Goal: Task Accomplishment & Management: Use online tool/utility

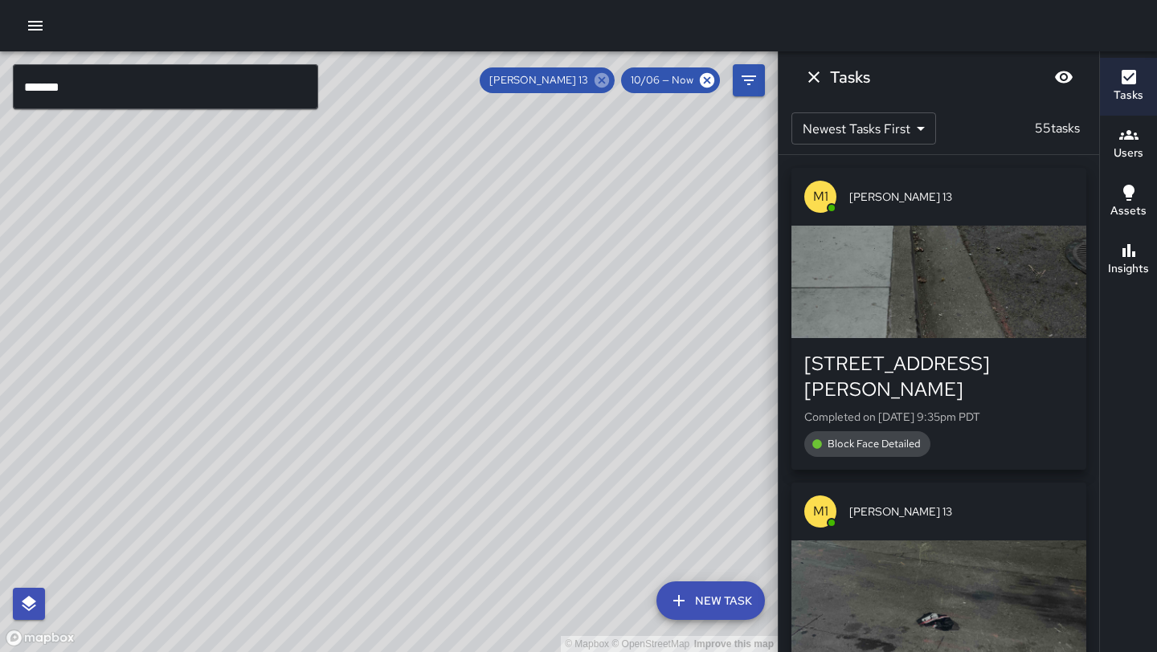
click at [607, 88] on icon at bounding box center [602, 80] width 18 height 18
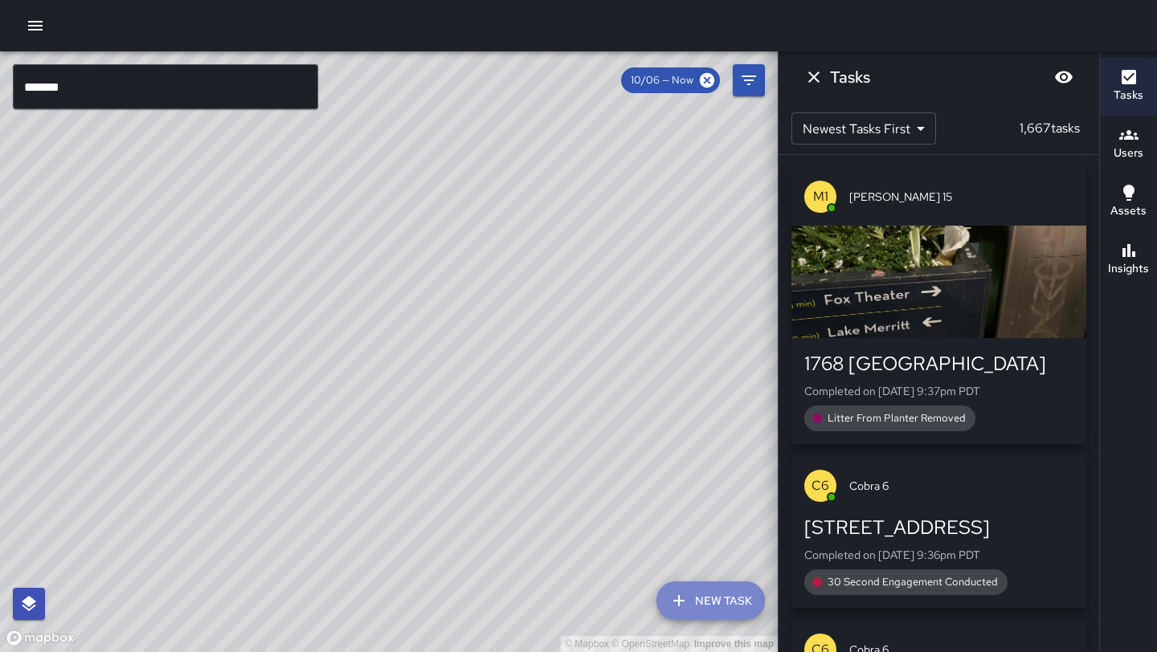
click at [721, 598] on button "New Task" at bounding box center [710, 601] width 108 height 39
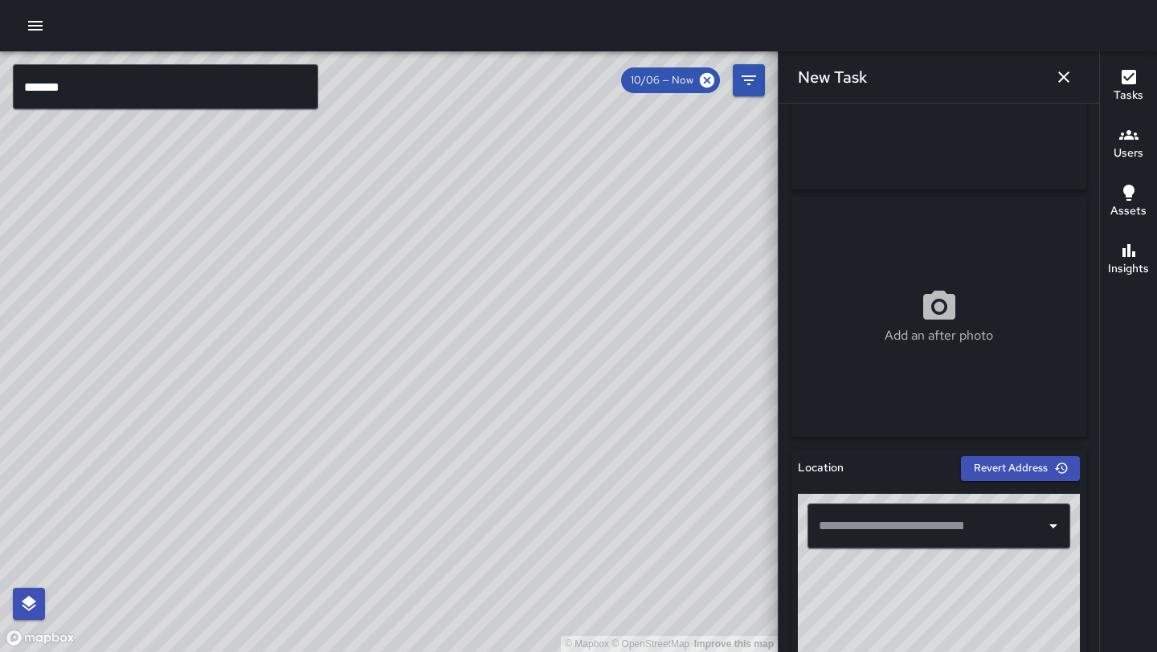
scroll to position [178, 0]
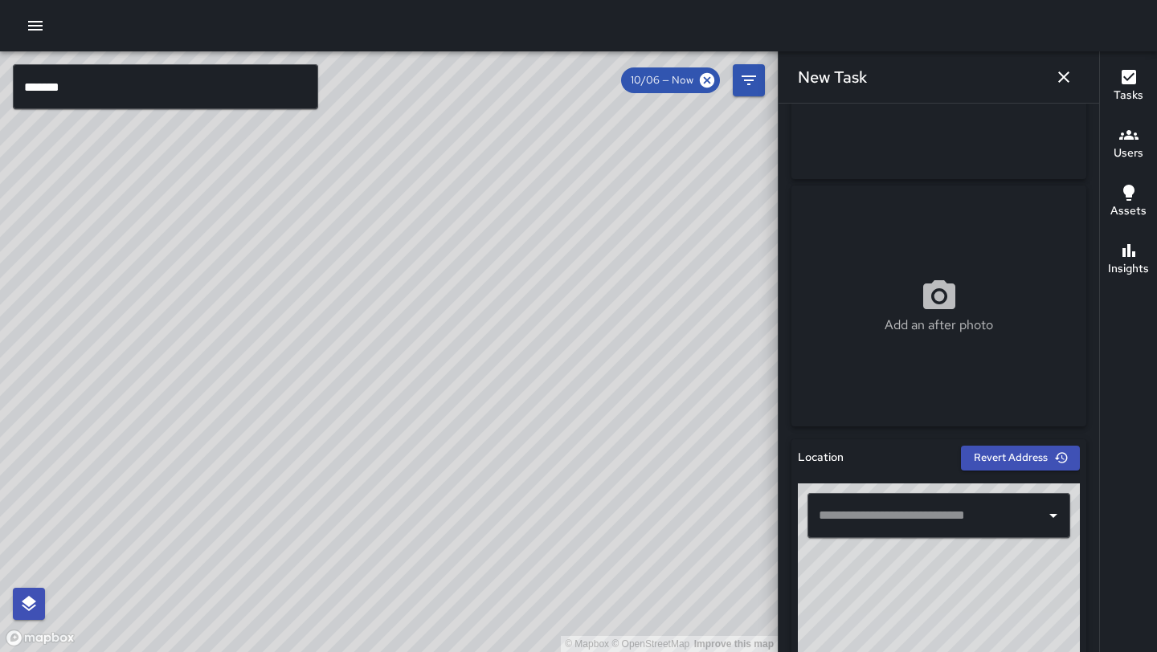
click at [929, 509] on input "text" at bounding box center [927, 515] width 224 height 31
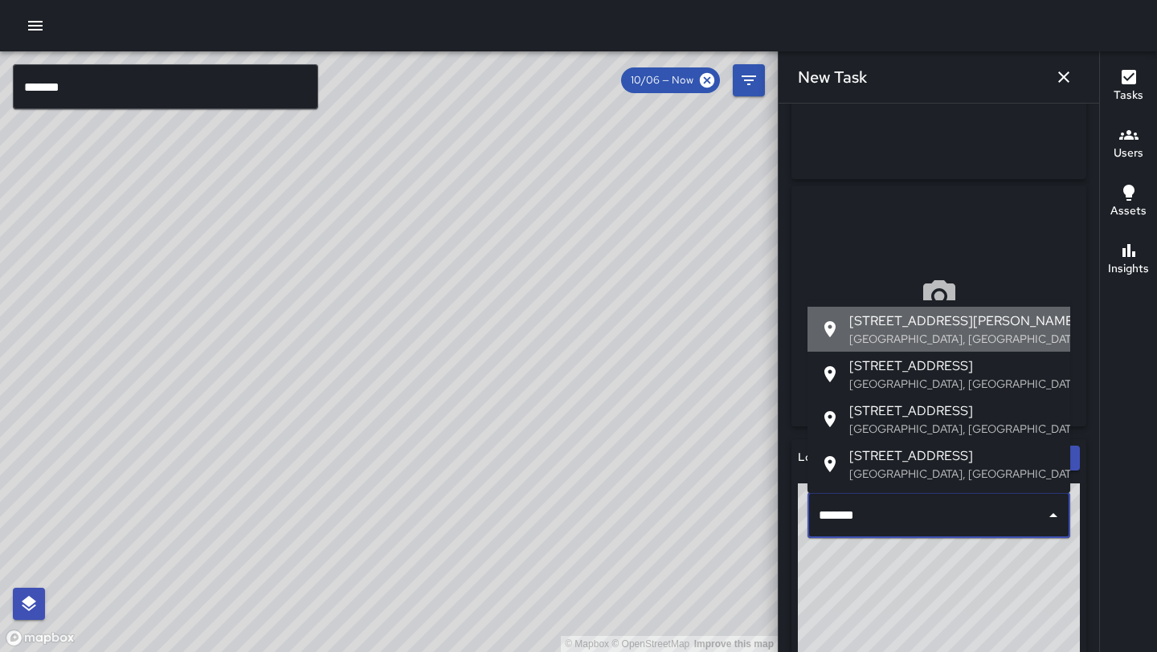
click at [1003, 338] on p "[GEOGRAPHIC_DATA], [GEOGRAPHIC_DATA], [GEOGRAPHIC_DATA]" at bounding box center [953, 339] width 208 height 16
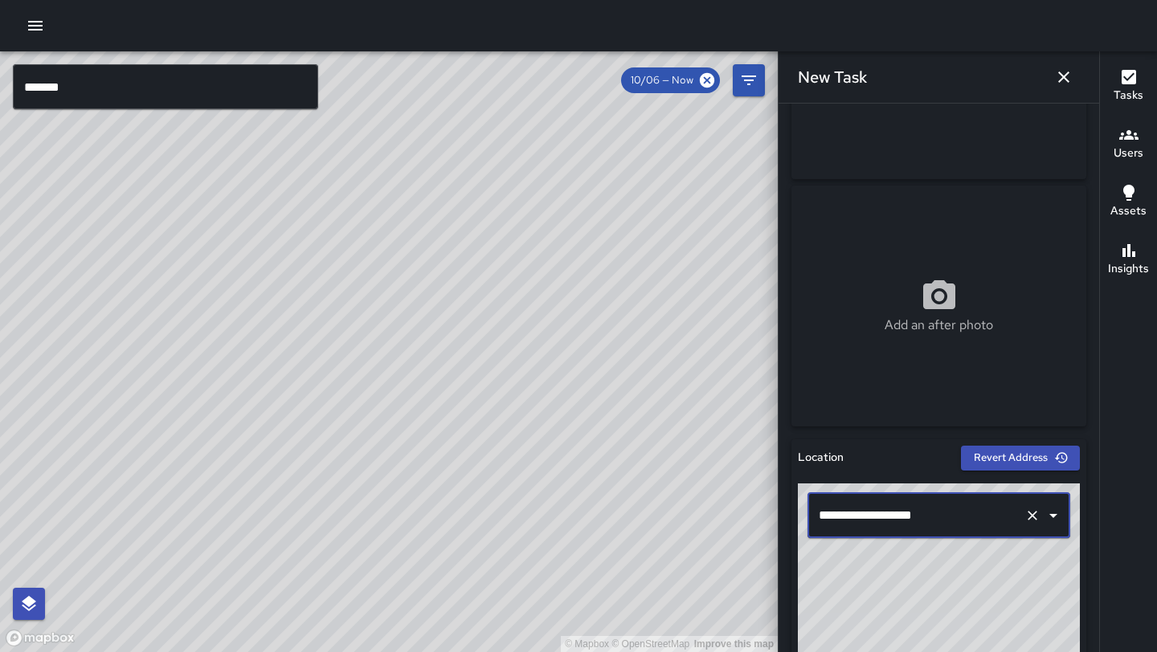
type input "**********"
click at [1037, 509] on icon "Clear" at bounding box center [1032, 516] width 16 height 16
click at [1059, 80] on icon "button" at bounding box center [1063, 76] width 19 height 19
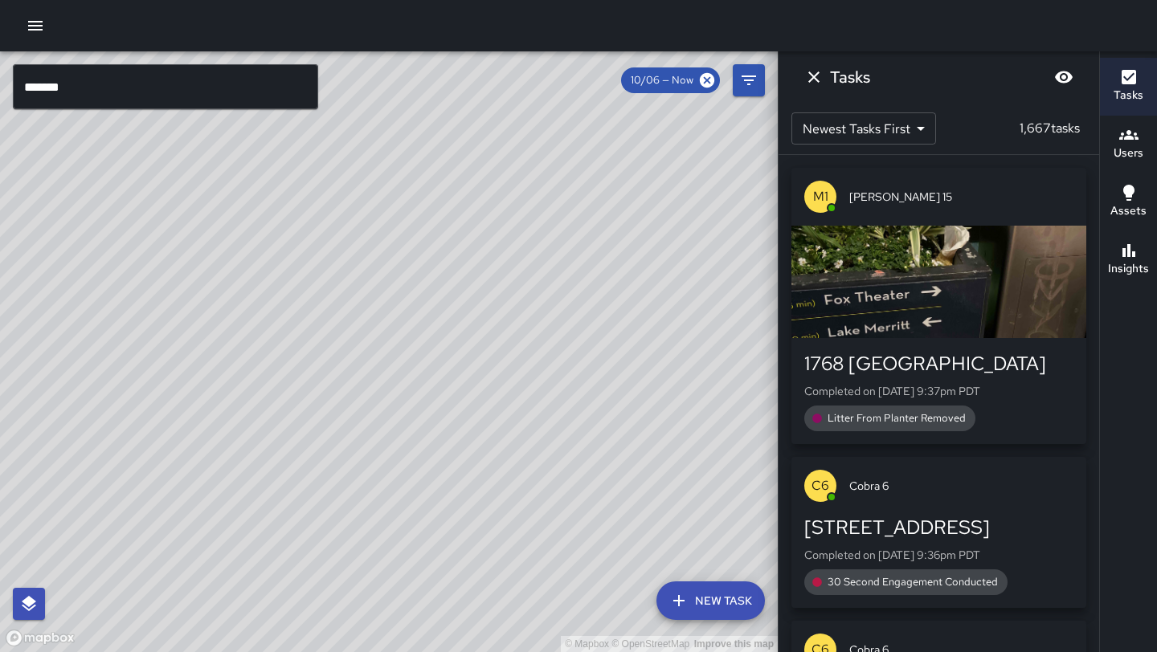
drag, startPoint x: 228, startPoint y: 549, endPoint x: 345, endPoint y: 227, distance: 342.8
click at [343, 227] on div "© Mapbox © OpenStreetMap Improve this map" at bounding box center [389, 351] width 778 height 601
drag, startPoint x: 350, startPoint y: 472, endPoint x: 421, endPoint y: 145, distance: 334.5
click at [421, 145] on div "© Mapbox © OpenStreetMap Improve this map" at bounding box center [389, 351] width 778 height 601
drag, startPoint x: 145, startPoint y: 261, endPoint x: 579, endPoint y: 433, distance: 467.4
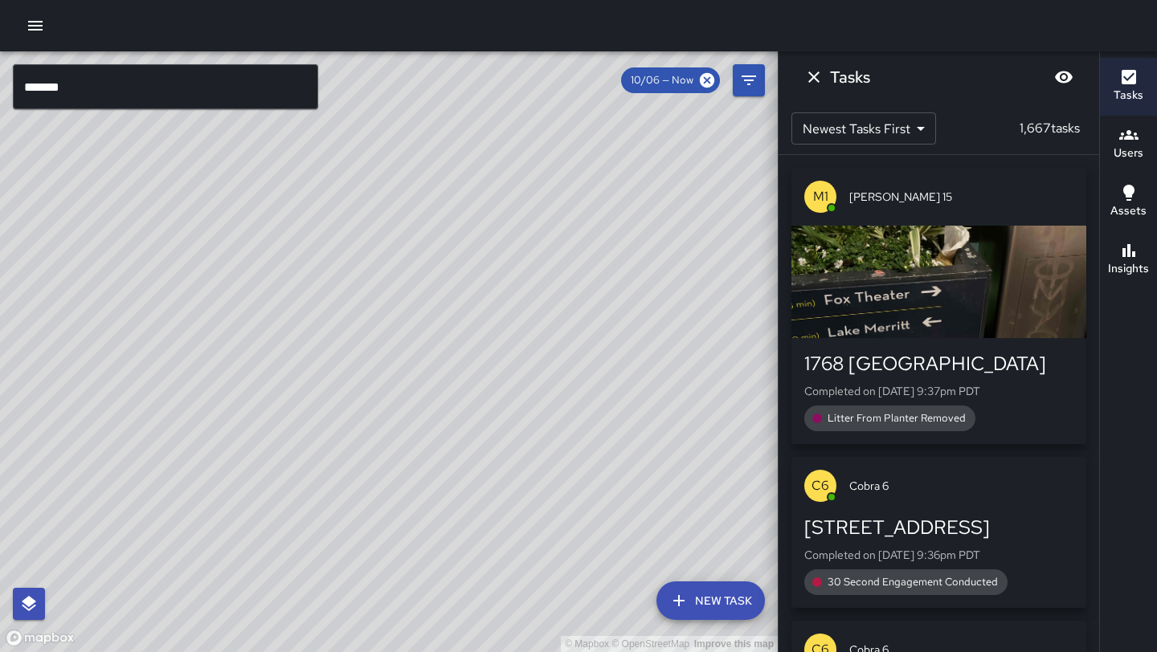
click at [579, 433] on div "© Mapbox © OpenStreetMap Improve this map" at bounding box center [389, 351] width 778 height 601
drag, startPoint x: 623, startPoint y: 457, endPoint x: 401, endPoint y: 318, distance: 262.4
click at [401, 319] on div "© Mapbox © OpenStreetMap Improve this map" at bounding box center [389, 351] width 778 height 601
drag, startPoint x: 586, startPoint y: 376, endPoint x: 467, endPoint y: 308, distance: 137.8
click at [467, 308] on div "© Mapbox © OpenStreetMap Improve this map" at bounding box center [389, 351] width 778 height 601
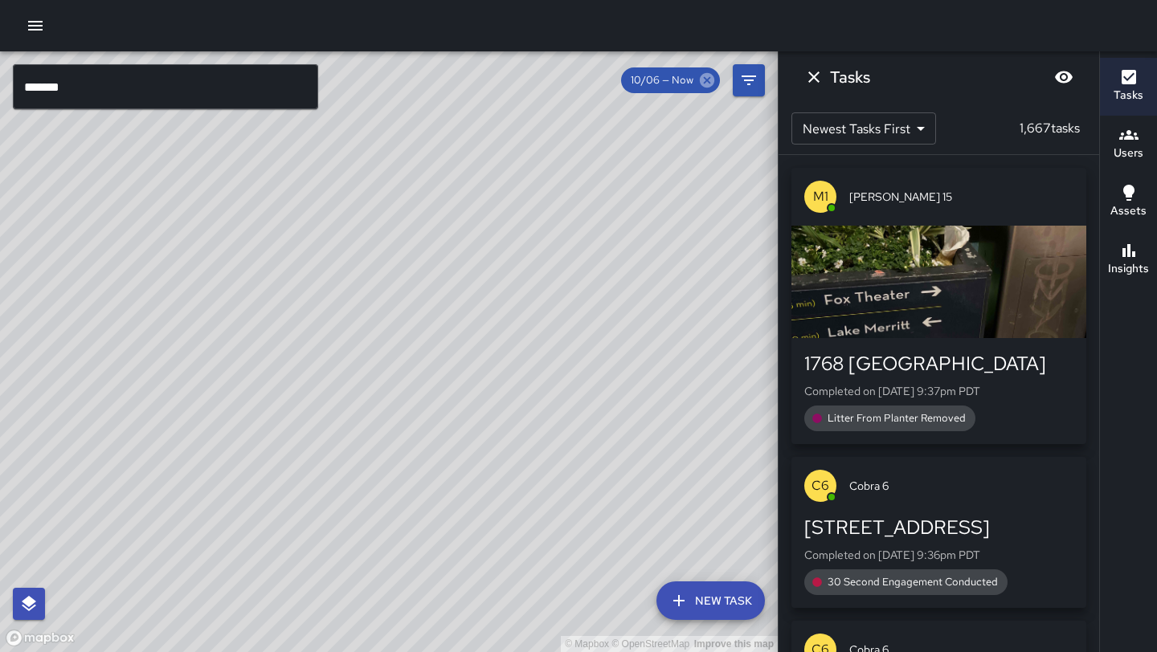
click at [703, 84] on icon at bounding box center [707, 80] width 14 height 14
click at [811, 81] on icon "Dismiss" at bounding box center [813, 76] width 19 height 19
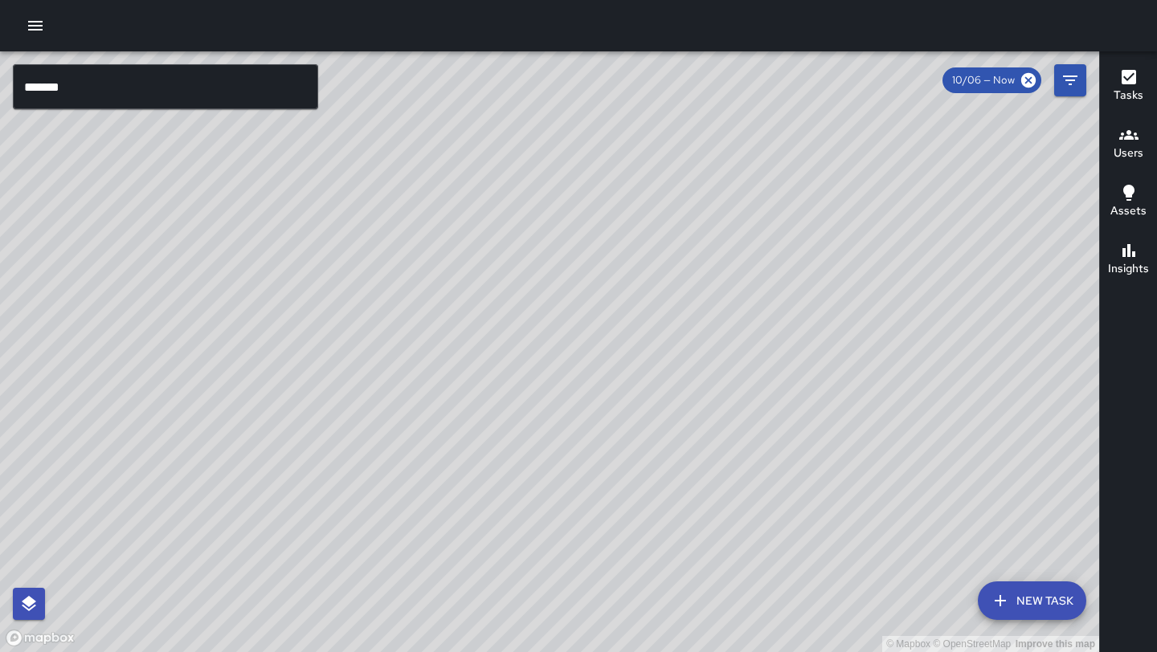
click at [1021, 582] on button "New Task" at bounding box center [1032, 601] width 108 height 39
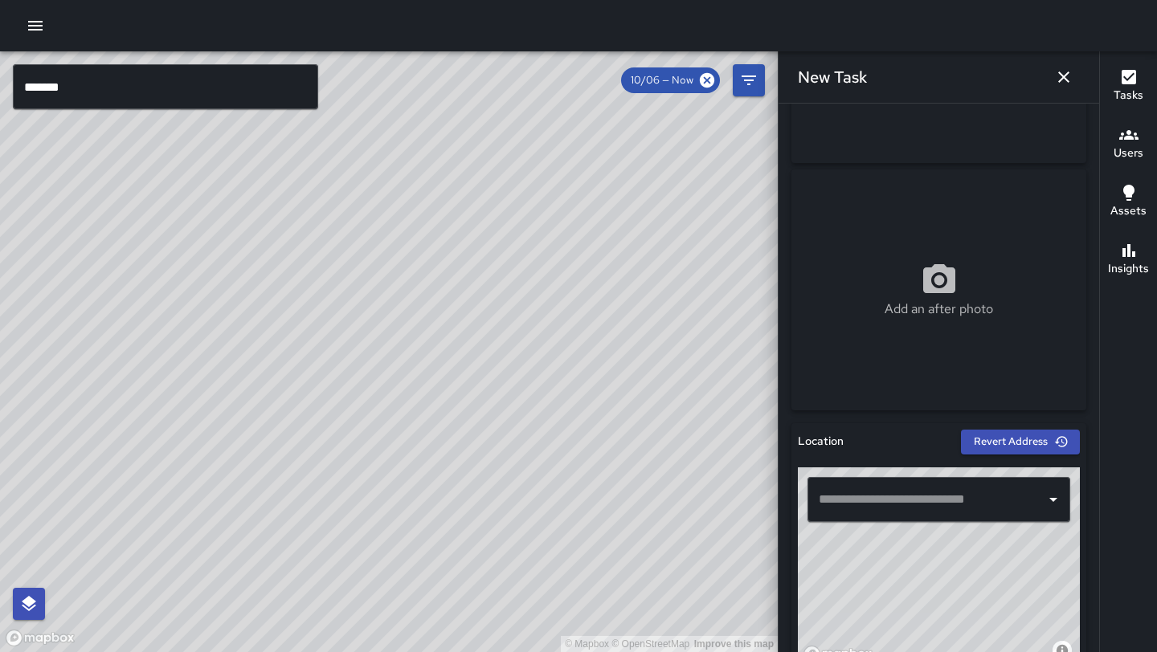
scroll to position [208, 0]
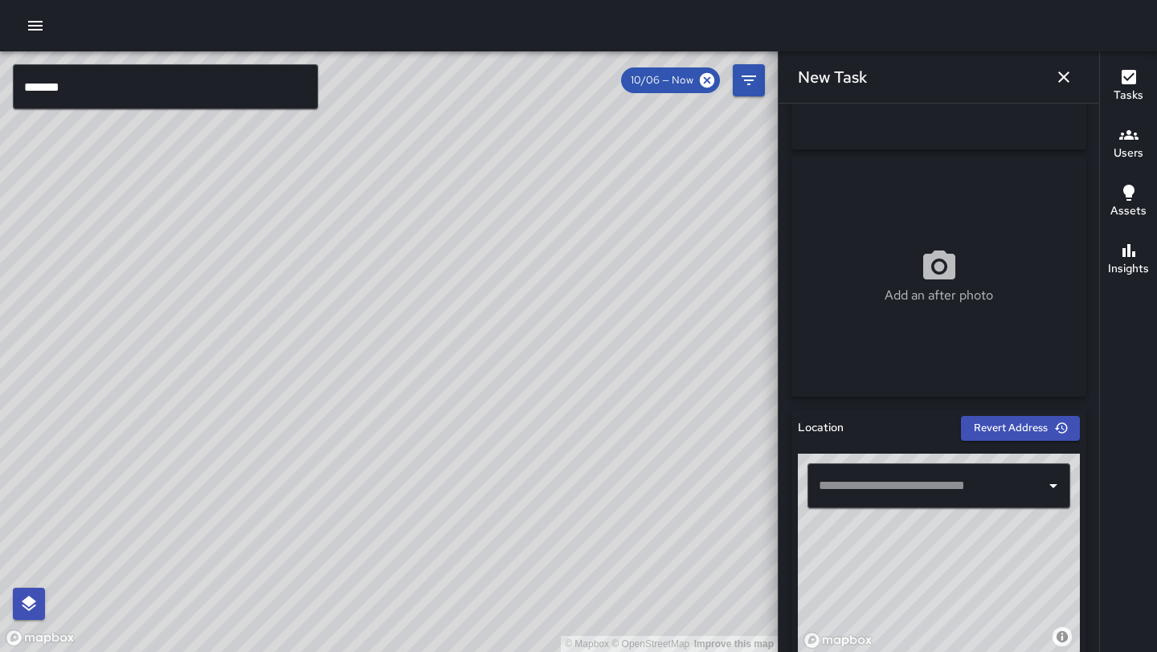
click at [921, 484] on input "text" at bounding box center [927, 486] width 224 height 31
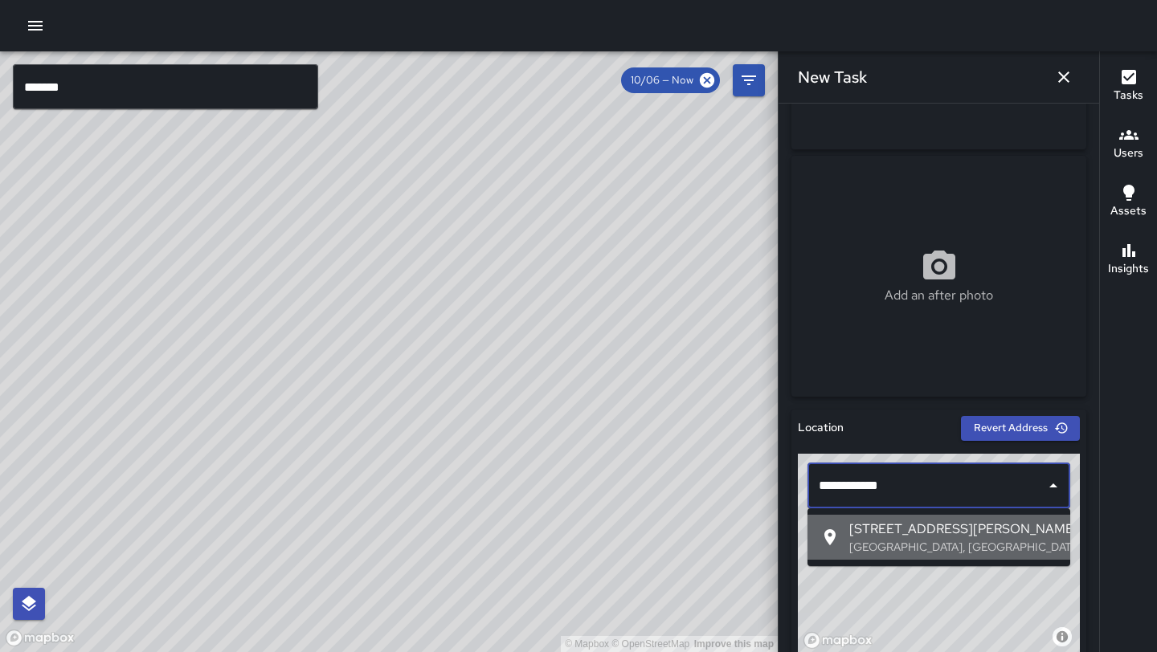
click at [940, 541] on p "[GEOGRAPHIC_DATA], [GEOGRAPHIC_DATA], [GEOGRAPHIC_DATA]" at bounding box center [953, 547] width 208 height 16
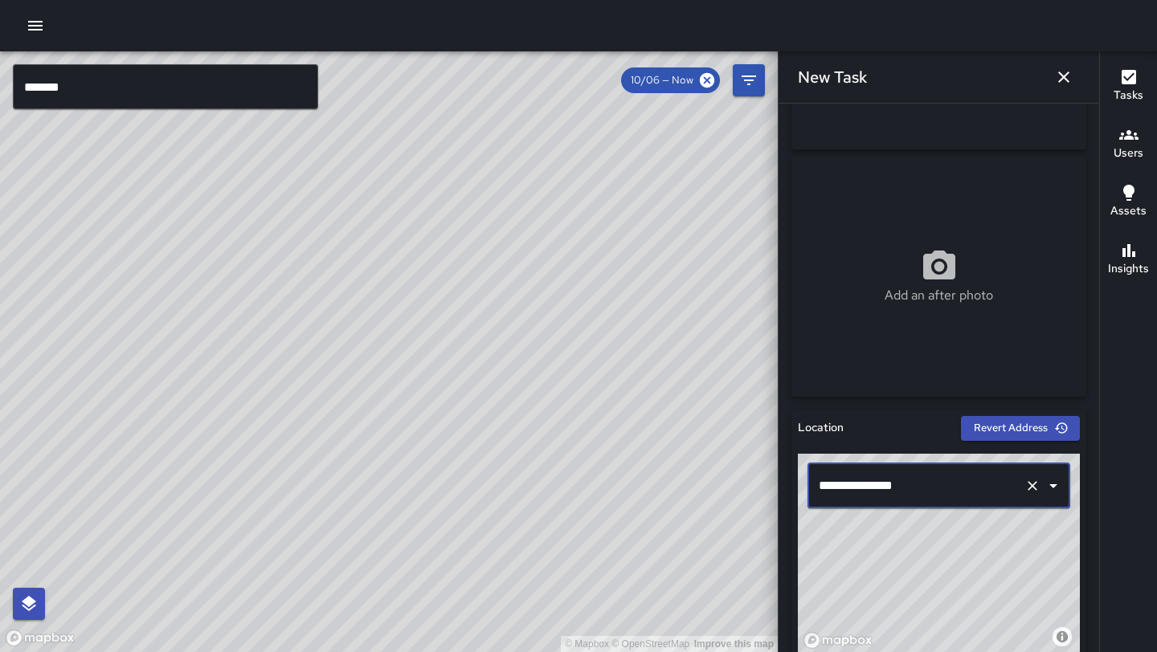
type input "**********"
click at [1068, 75] on icon "button" at bounding box center [1063, 76] width 19 height 19
